Goal: Task Accomplishment & Management: Manage account settings

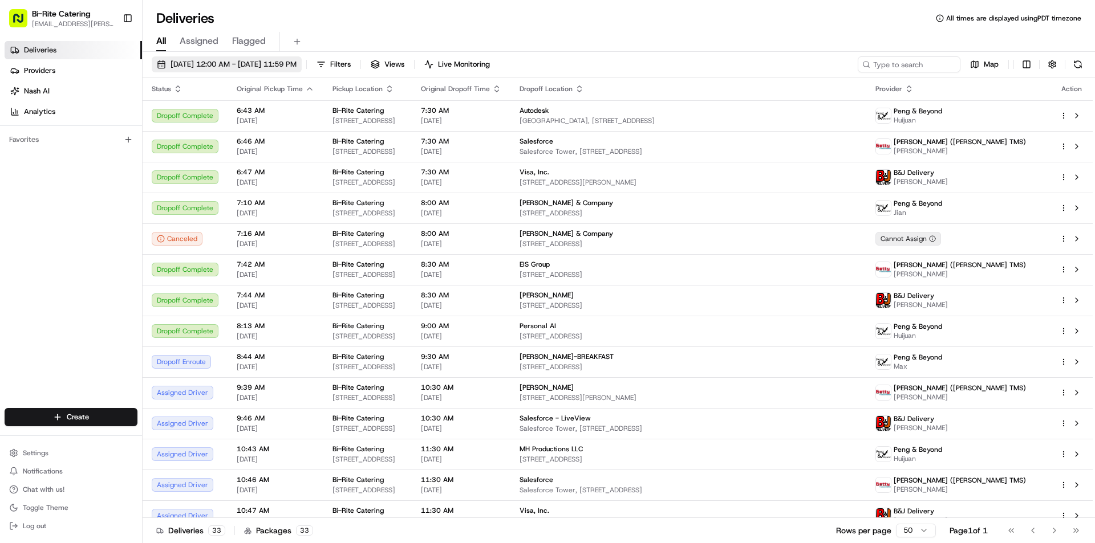
click at [226, 63] on span "[DATE] 12:00 AM - [DATE] 11:59 PM" at bounding box center [233, 64] width 126 height 10
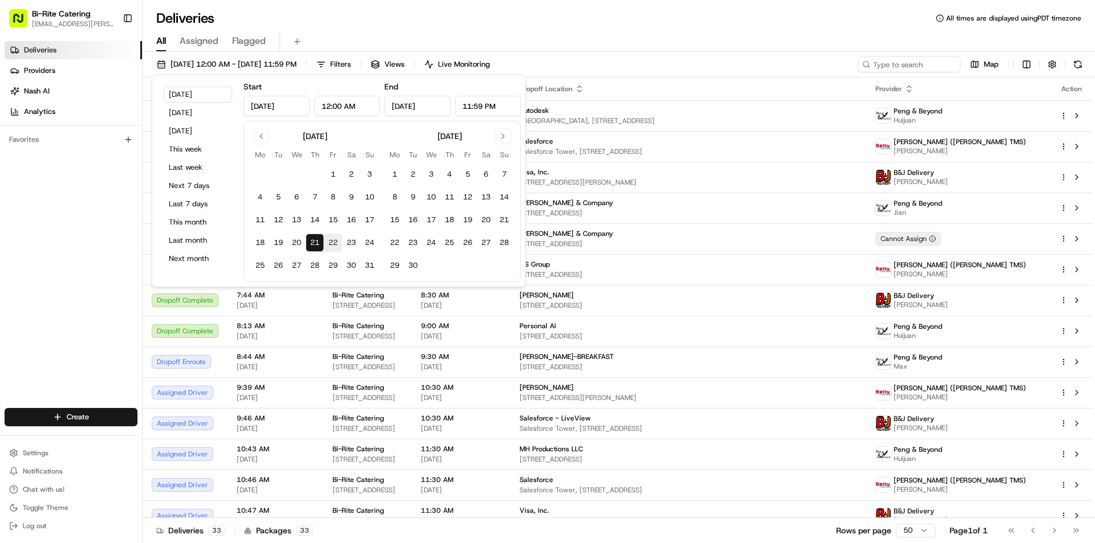
click at [332, 245] on button "22" at bounding box center [333, 243] width 18 height 18
type input "[DATE]"
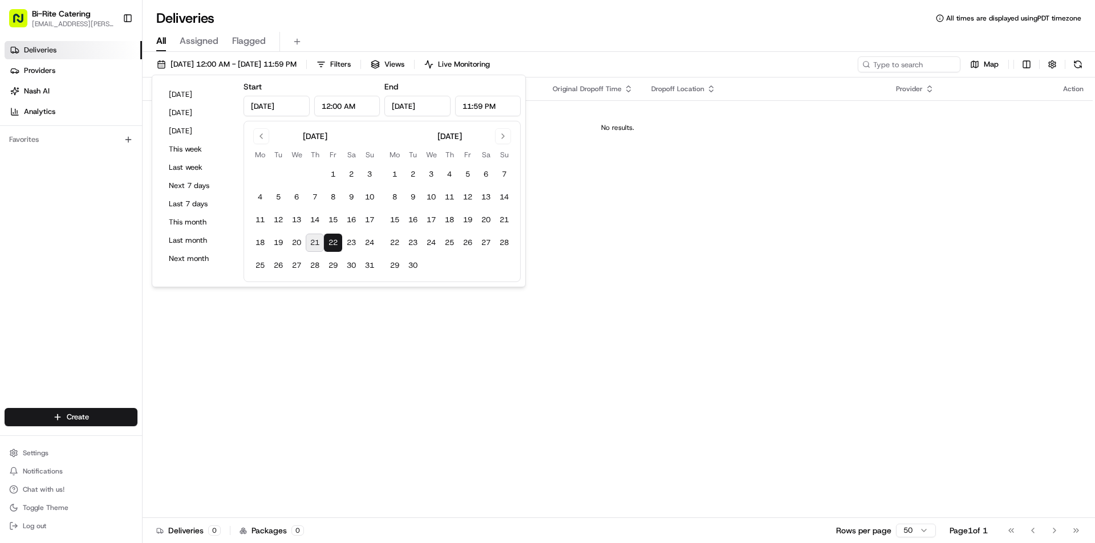
click at [363, 39] on div "All Assigned Flagged" at bounding box center [619, 42] width 952 height 20
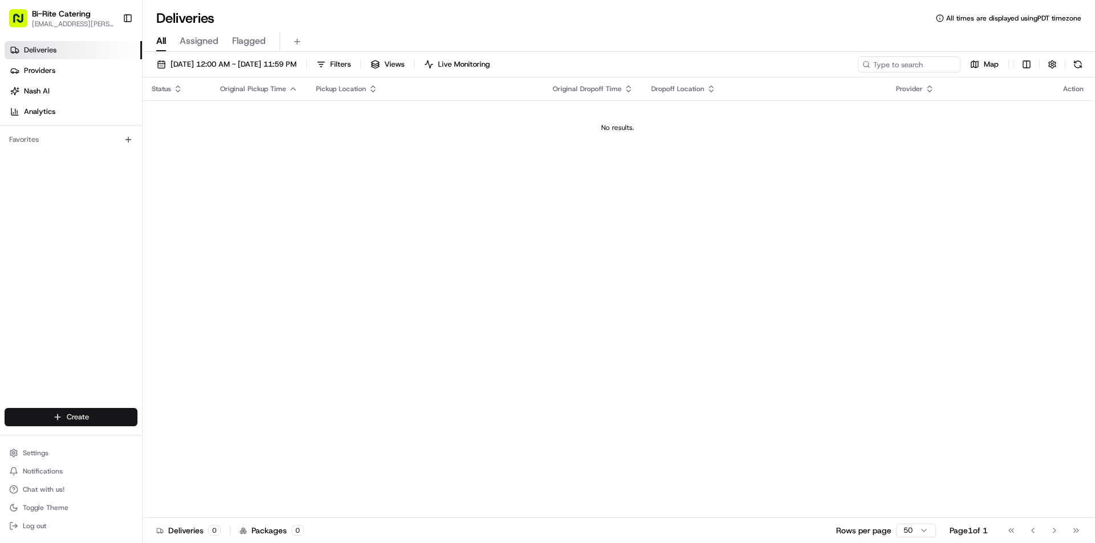
click at [82, 421] on html "Bi-Rite Catering [EMAIL_ADDRESS][PERSON_NAME][DOMAIN_NAME] Toggle Sidebar Deliv…" at bounding box center [547, 271] width 1095 height 543
click at [184, 455] on link "CSV Upload" at bounding box center [206, 459] width 127 height 21
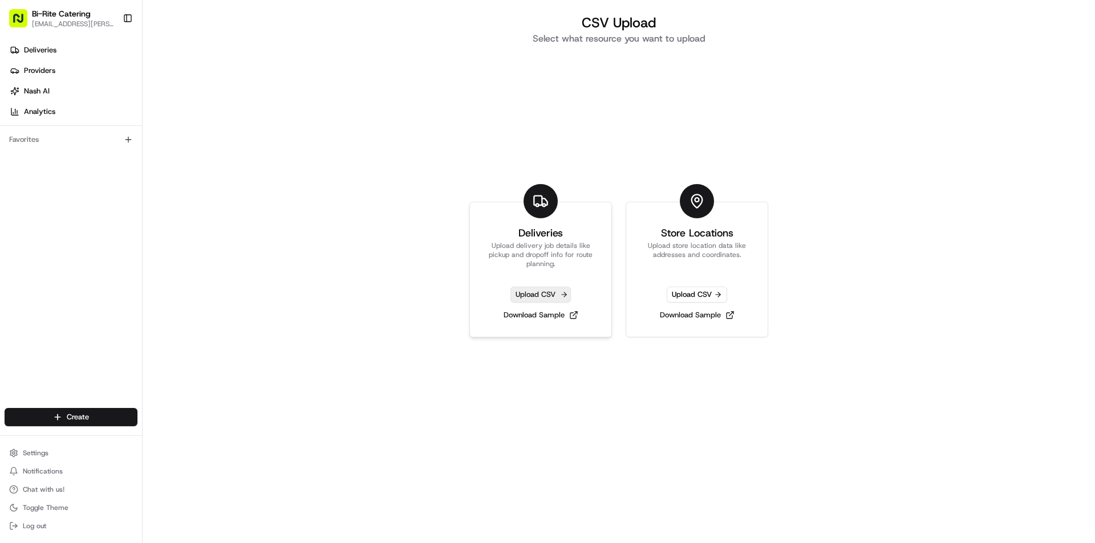
click at [530, 294] on span "Upload CSV" at bounding box center [540, 295] width 60 height 16
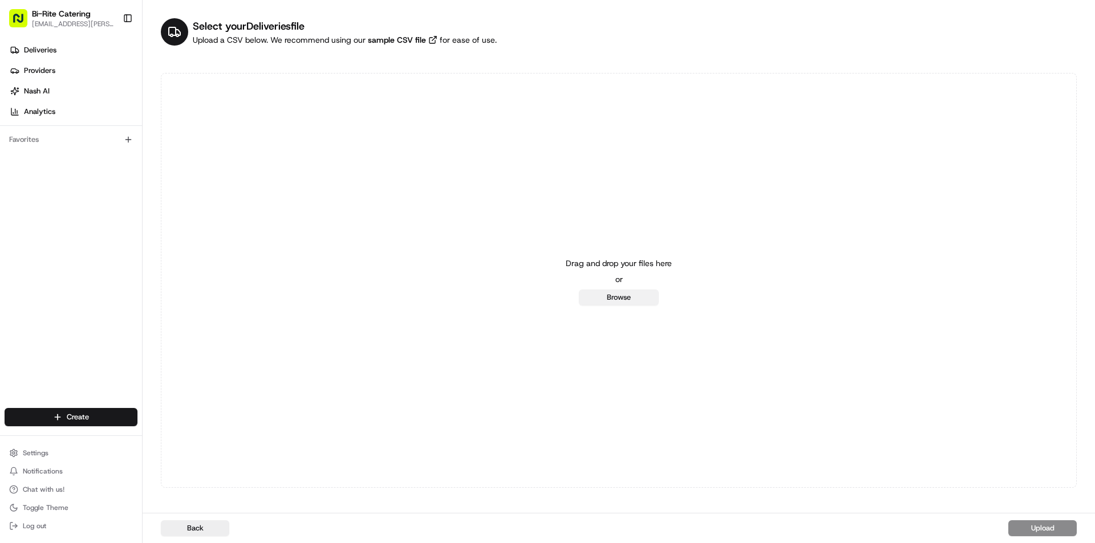
click at [634, 292] on button "Browse" at bounding box center [619, 298] width 80 height 16
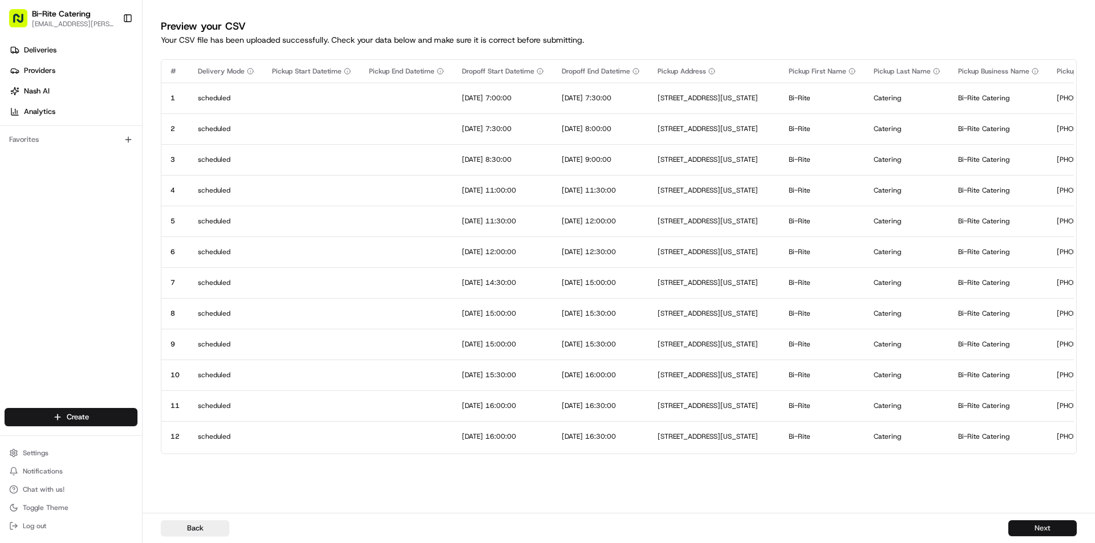
click at [1034, 526] on button "Next" at bounding box center [1042, 529] width 68 height 16
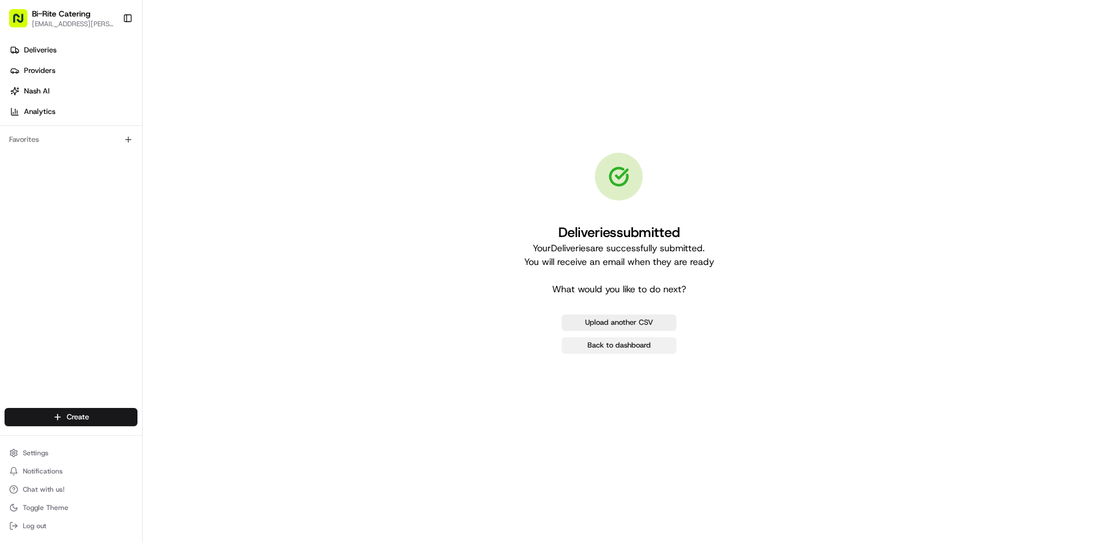
click at [613, 344] on link "Back to dashboard" at bounding box center [619, 346] width 115 height 16
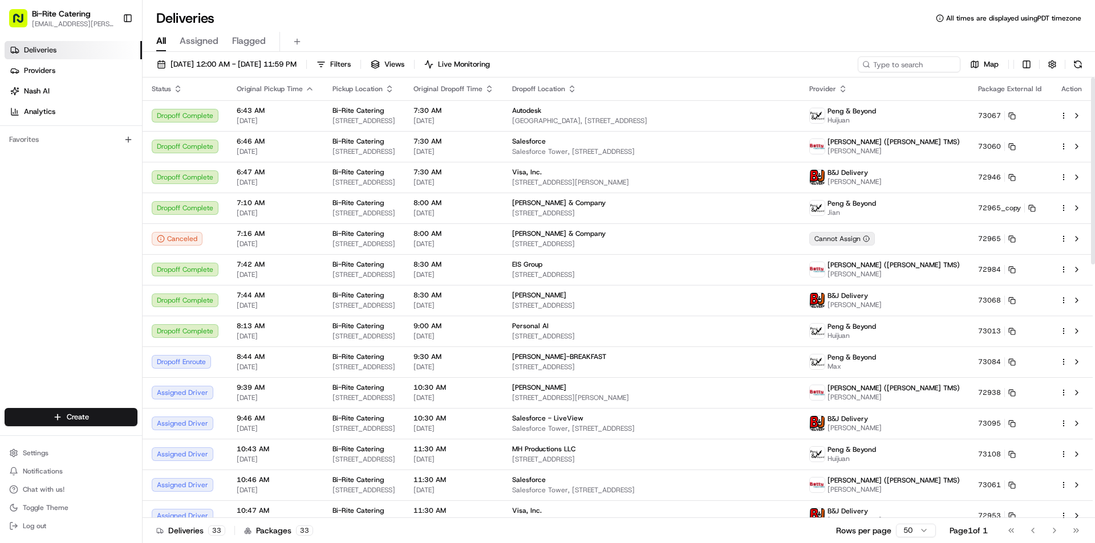
click at [255, 55] on div "08/21/2025 12:00 AM - 08/21/2025 11:59 PM Filters Views Live Monitoring Map Sta…" at bounding box center [619, 299] width 952 height 494
click at [258, 61] on span "[DATE] 12:00 AM - [DATE] 11:59 PM" at bounding box center [233, 64] width 126 height 10
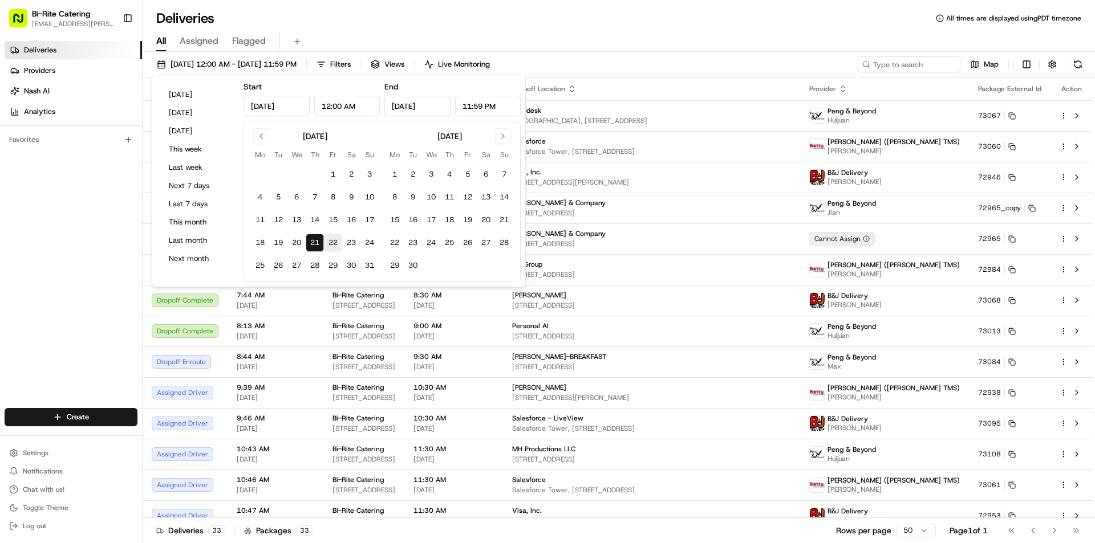
click at [333, 239] on button "22" at bounding box center [333, 243] width 18 height 18
type input "[DATE]"
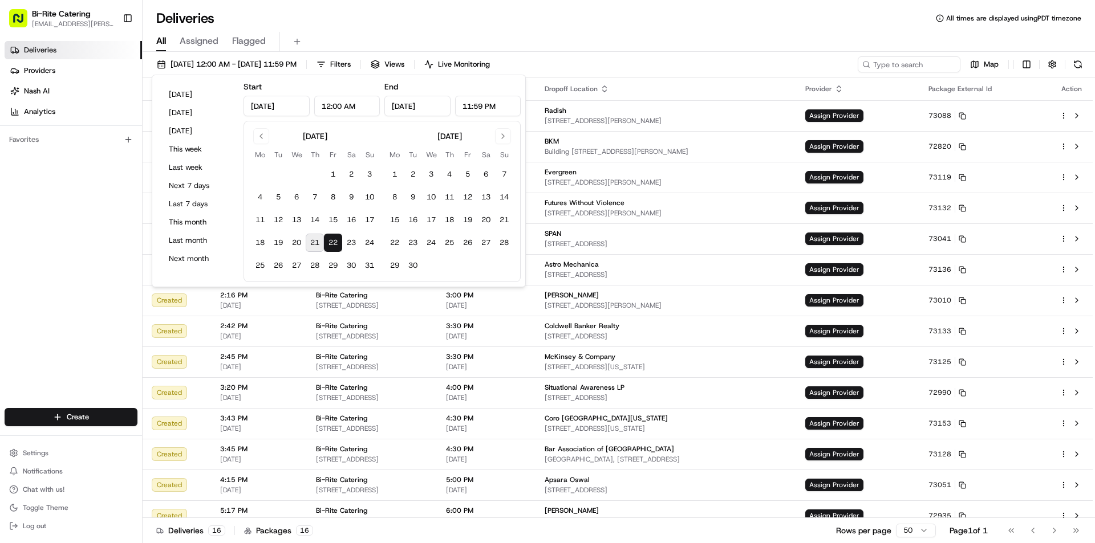
click at [410, 29] on div "All Assigned Flagged" at bounding box center [619, 39] width 952 height 25
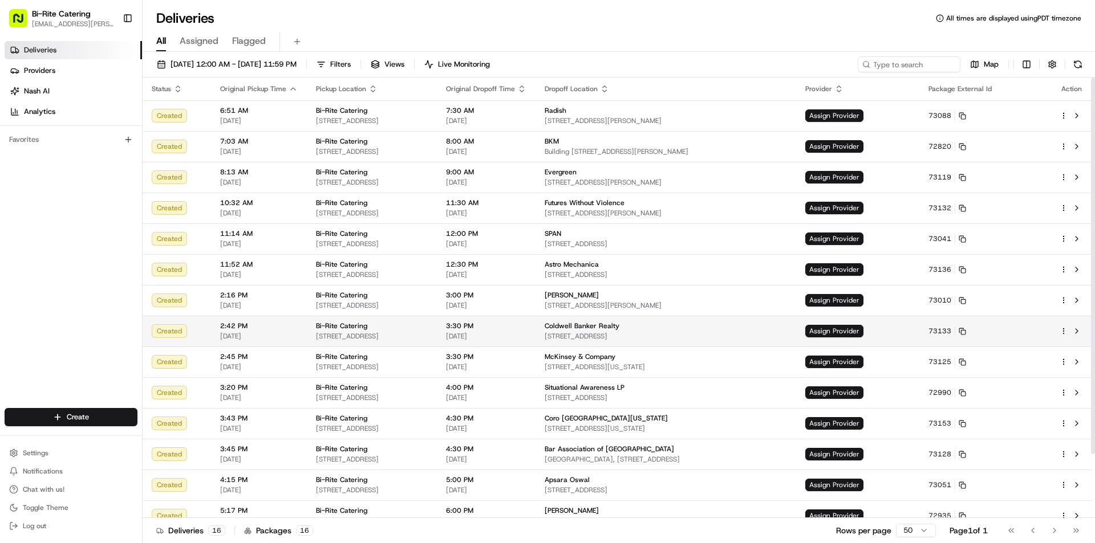
click at [640, 338] on span "[STREET_ADDRESS]" at bounding box center [665, 336] width 242 height 9
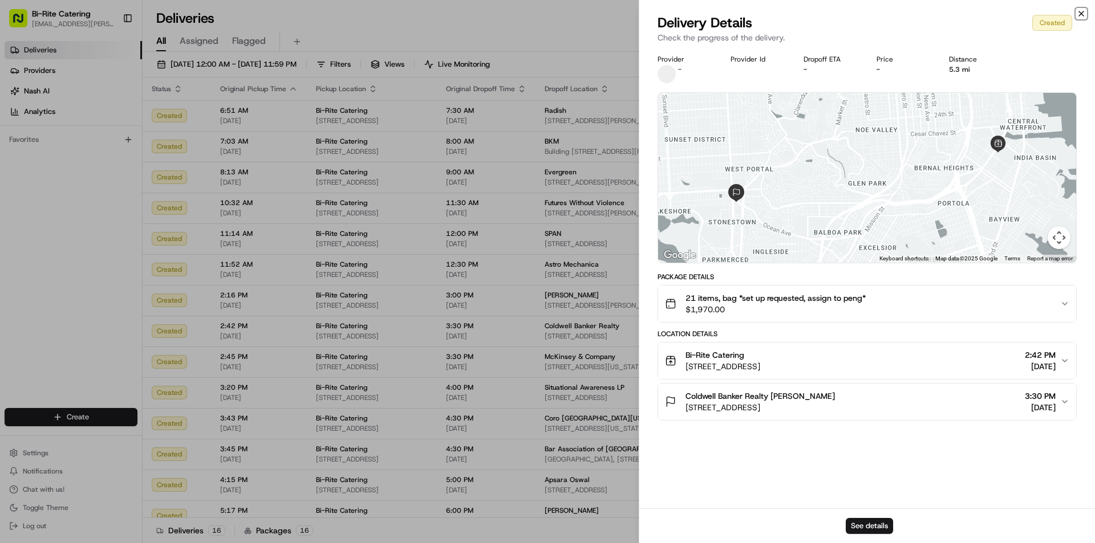
click at [1082, 10] on icon "button" at bounding box center [1080, 13] width 9 height 9
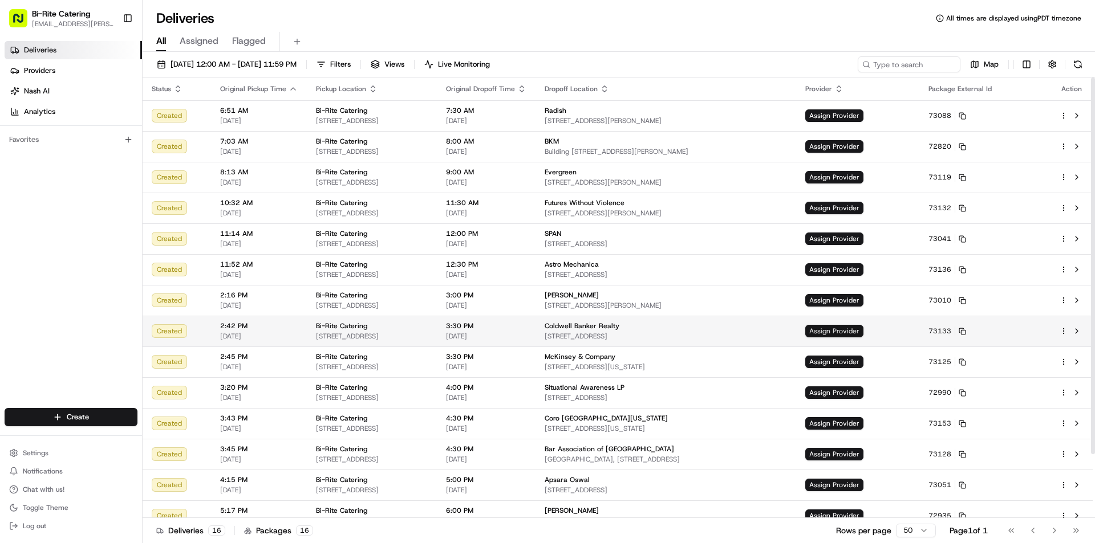
click at [863, 332] on span "Assign Provider" at bounding box center [834, 331] width 58 height 13
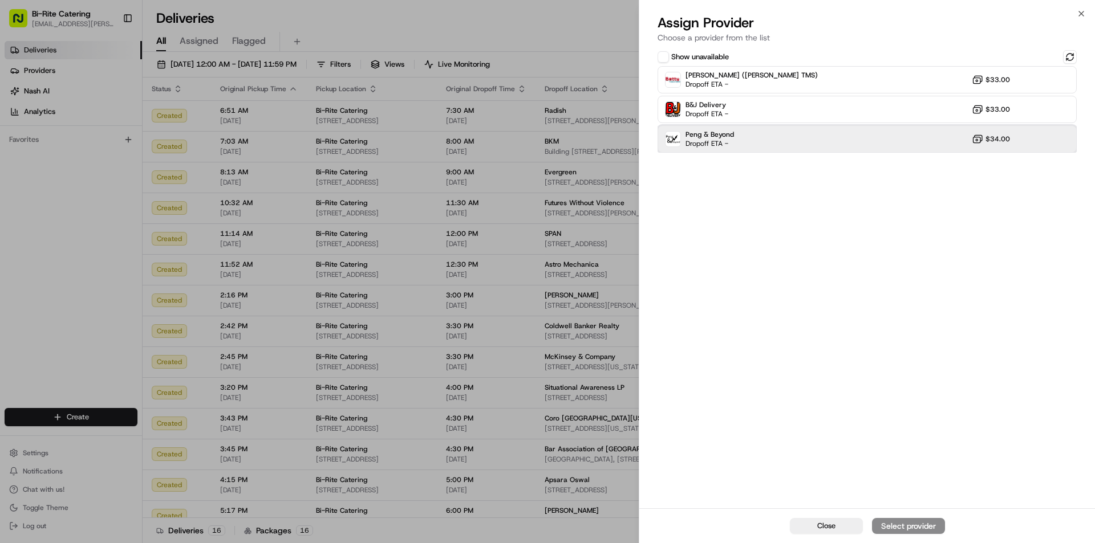
click at [843, 140] on div "Peng & Beyond Dropoff ETA - $34.00" at bounding box center [866, 138] width 419 height 27
click at [925, 530] on div "Assign Provider" at bounding box center [908, 526] width 56 height 11
click at [851, 528] on button "Close" at bounding box center [826, 526] width 73 height 16
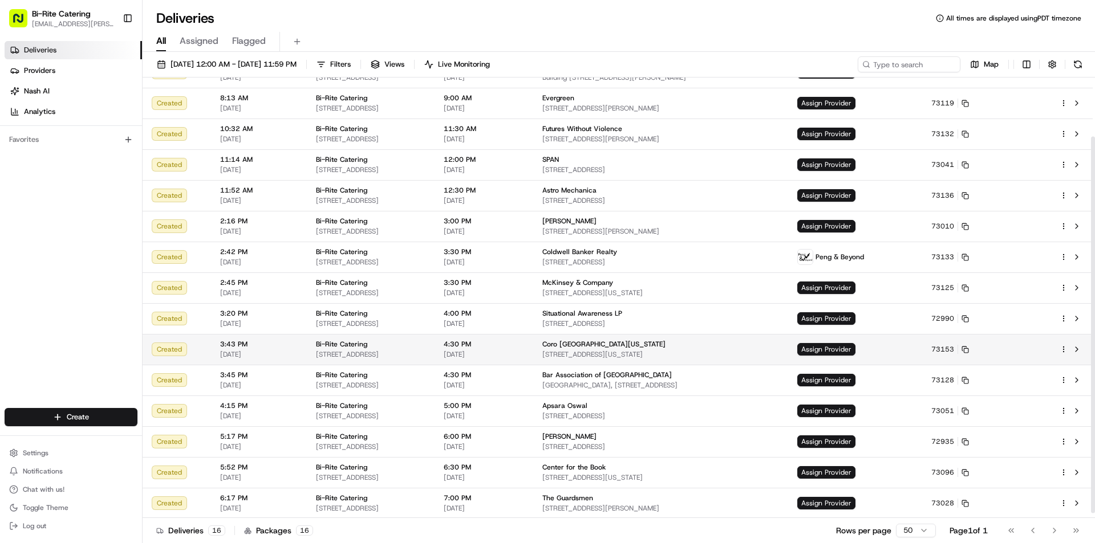
scroll to position [75, 0]
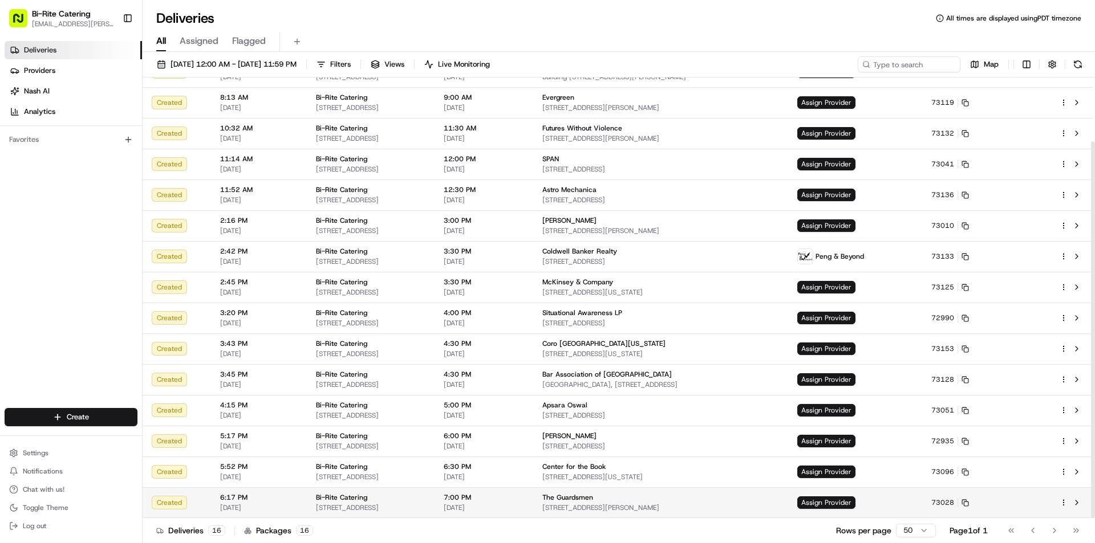
click at [779, 497] on div "The Guardsmen" at bounding box center [660, 497] width 237 height 9
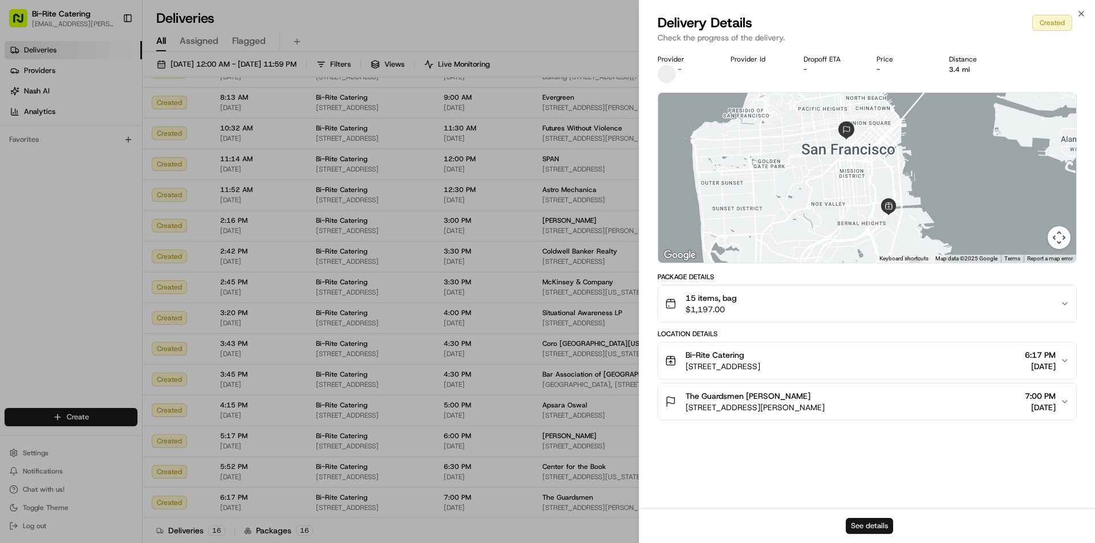
click at [859, 524] on button "See details" at bounding box center [868, 526] width 47 height 16
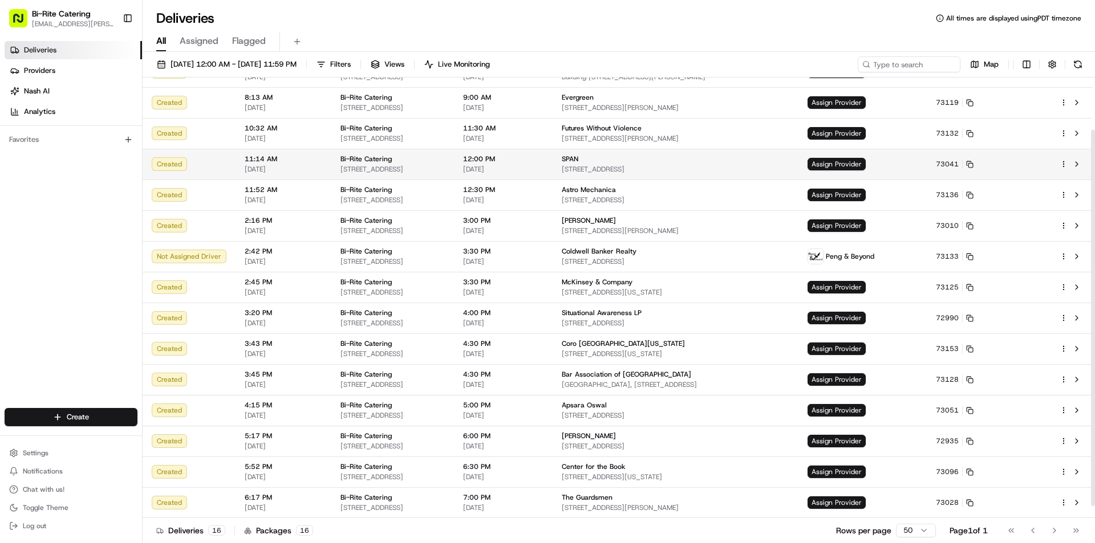
scroll to position [0, 0]
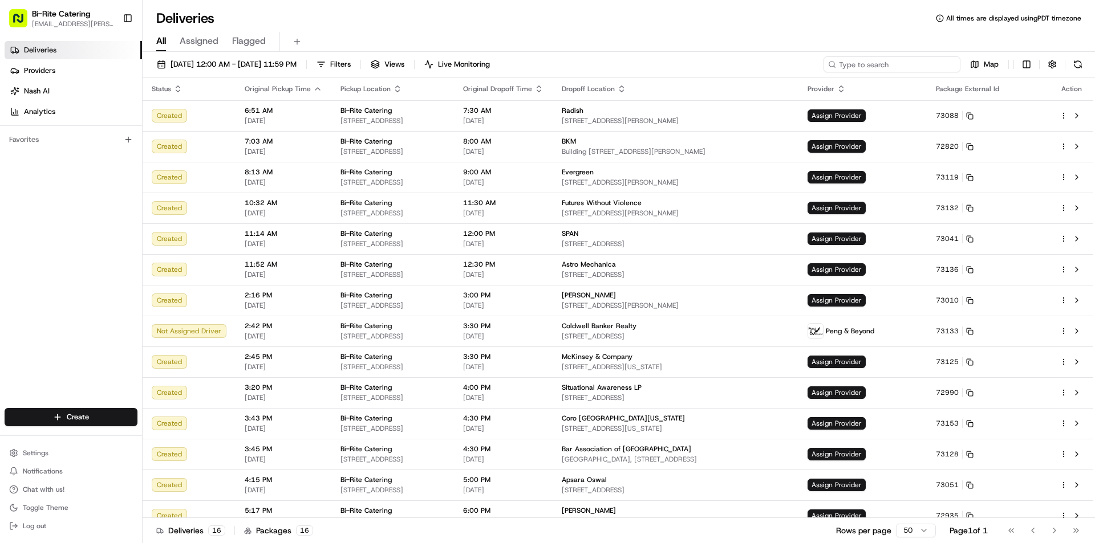
click at [898, 69] on input at bounding box center [891, 64] width 137 height 16
